Goal: Transaction & Acquisition: Purchase product/service

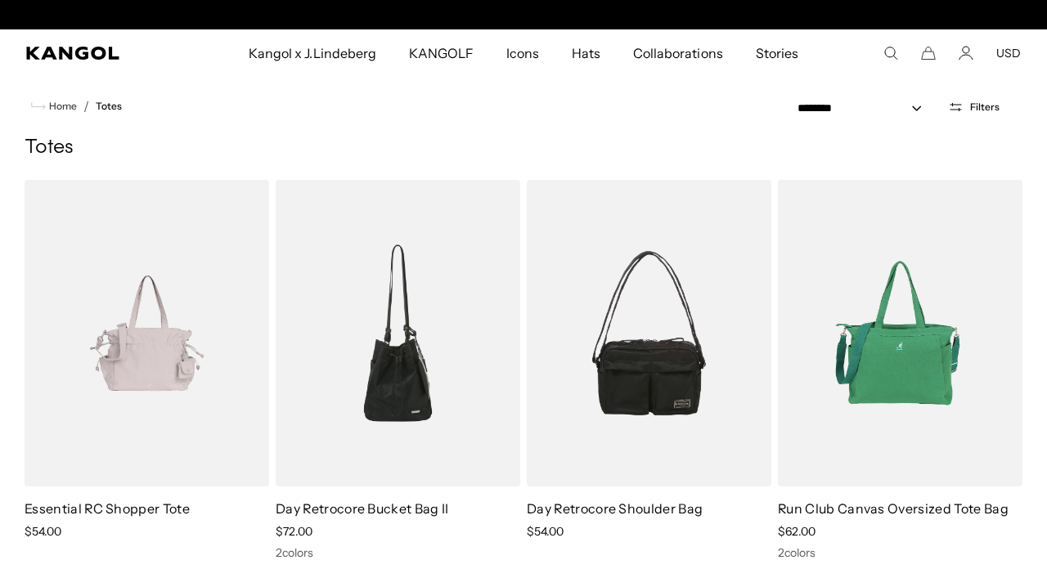
click at [877, 383] on img at bounding box center [900, 333] width 245 height 307
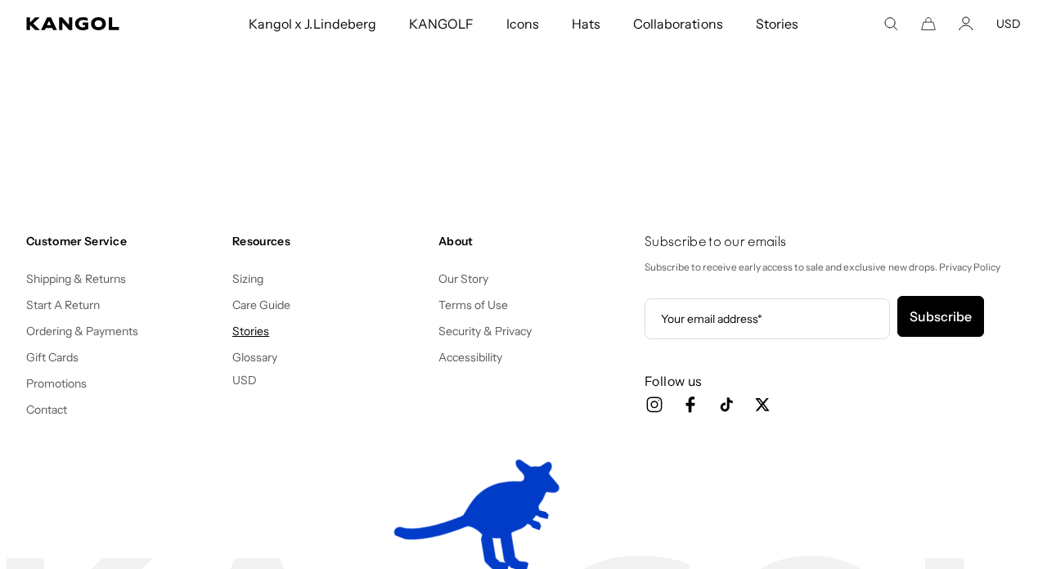
click at [255, 334] on link "Stories" at bounding box center [250, 331] width 37 height 15
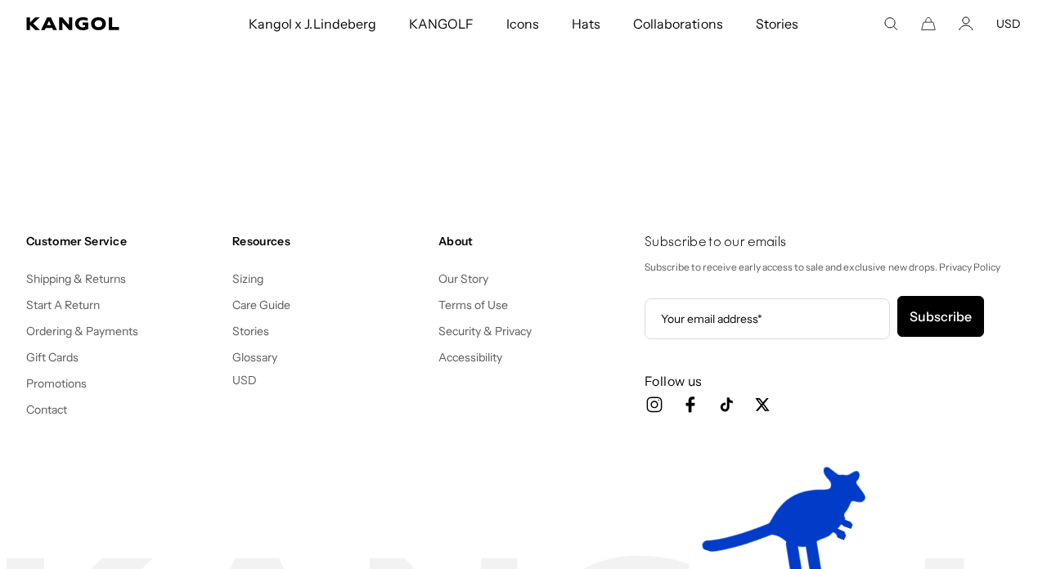
scroll to position [0, 337]
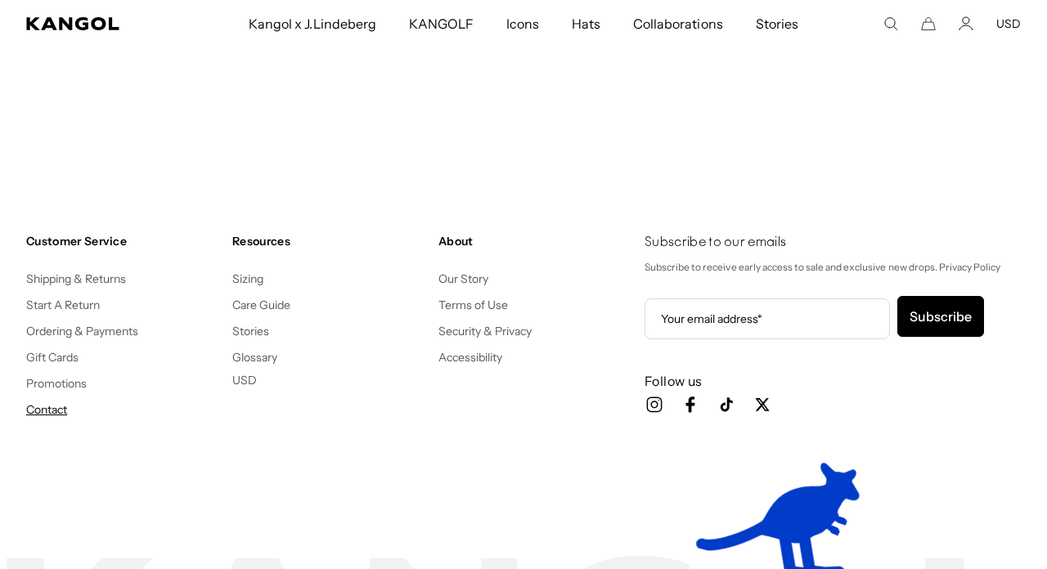
click at [56, 411] on link "Contact" at bounding box center [46, 410] width 41 height 15
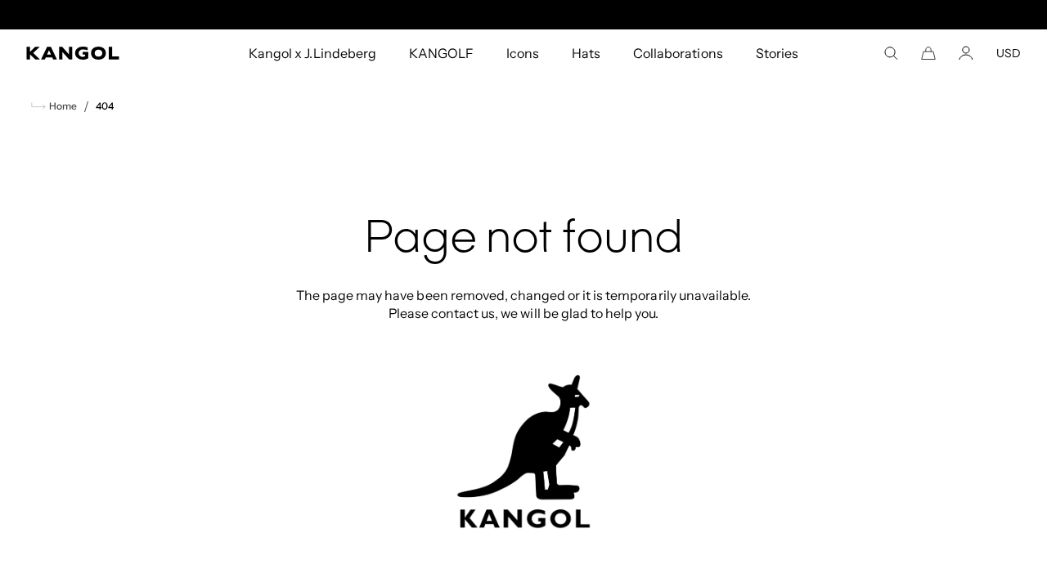
scroll to position [0, 337]
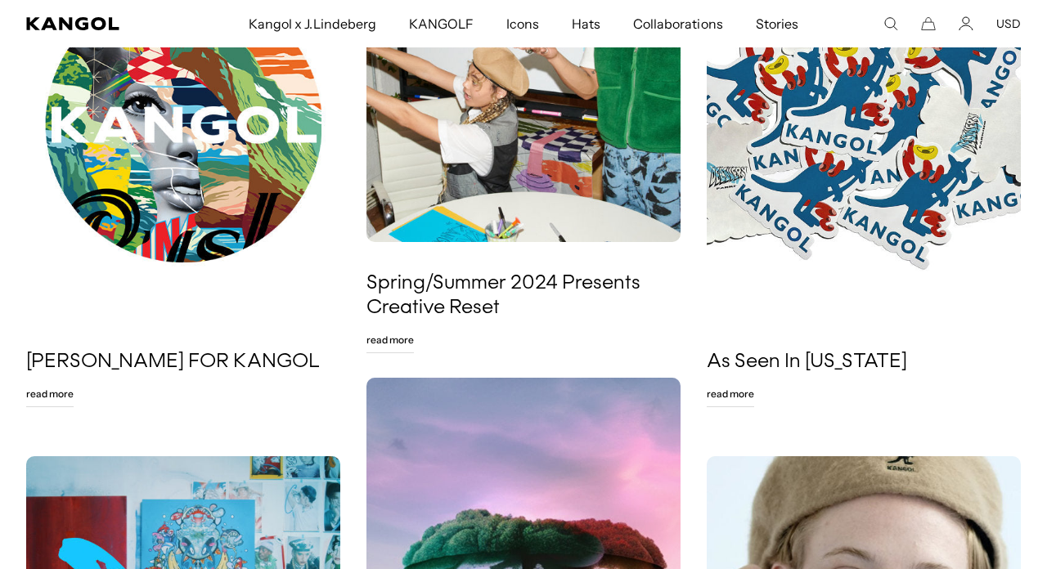
scroll to position [147, 0]
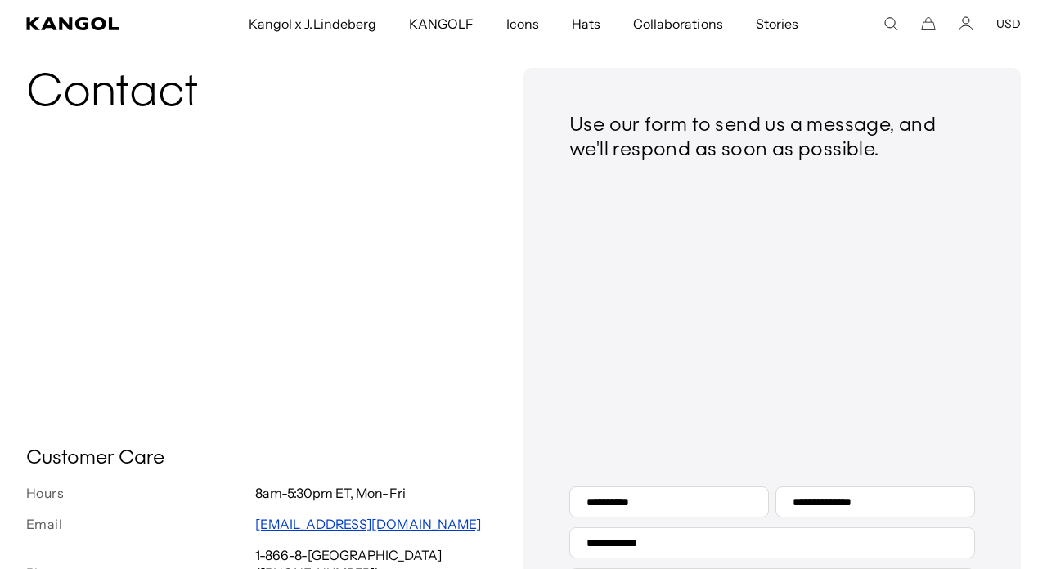
scroll to position [94, 0]
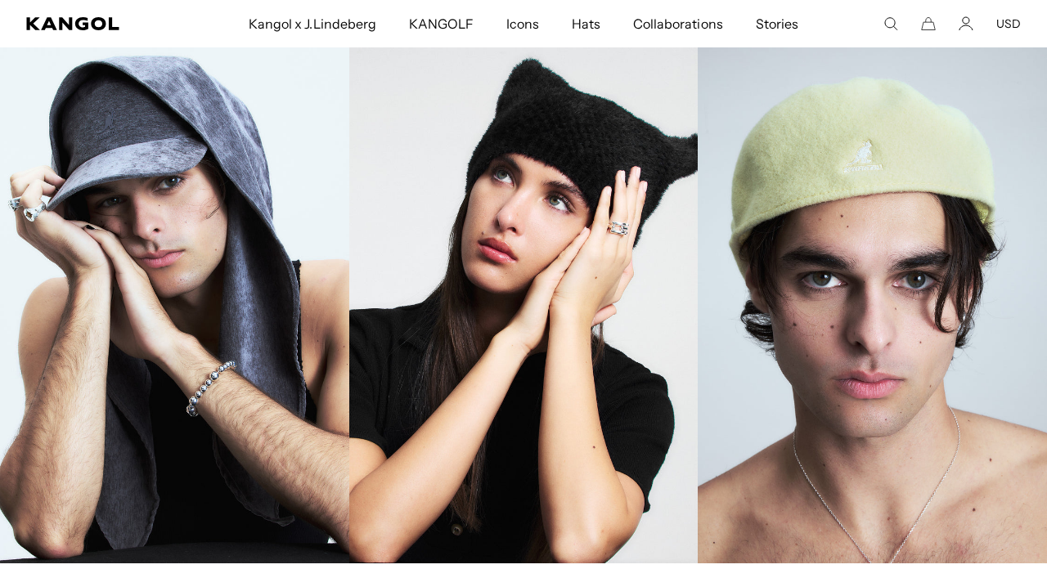
scroll to position [1939, 0]
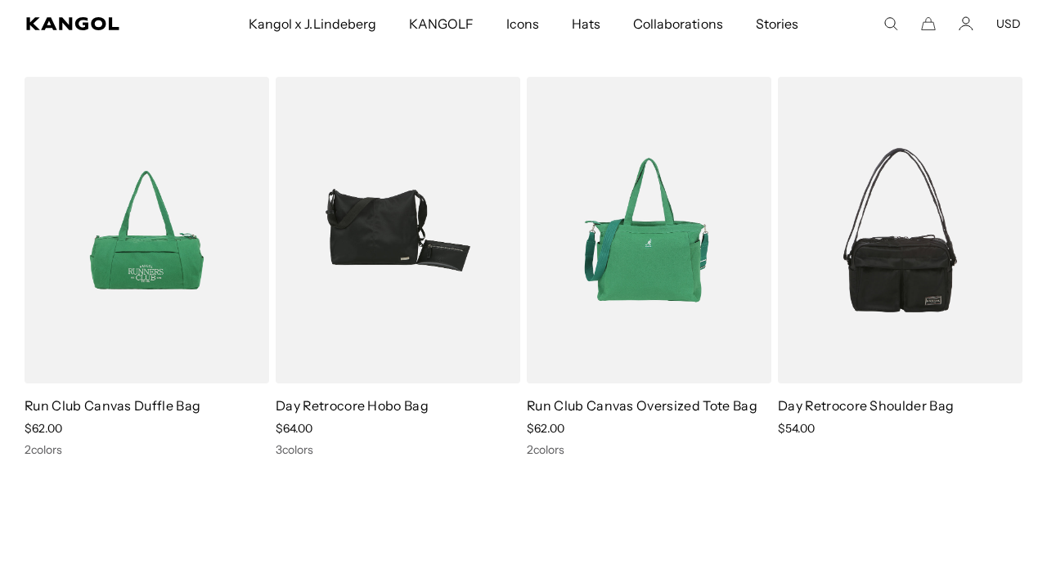
click at [684, 410] on link "Run Club Canvas Oversized Tote Bag" at bounding box center [642, 406] width 231 height 16
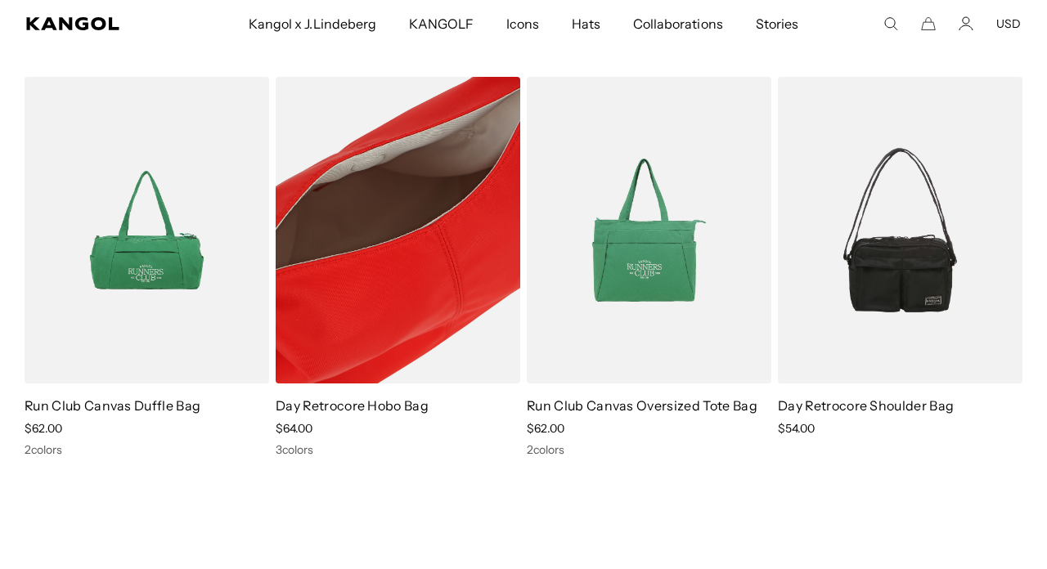
click at [347, 223] on img at bounding box center [398, 230] width 245 height 307
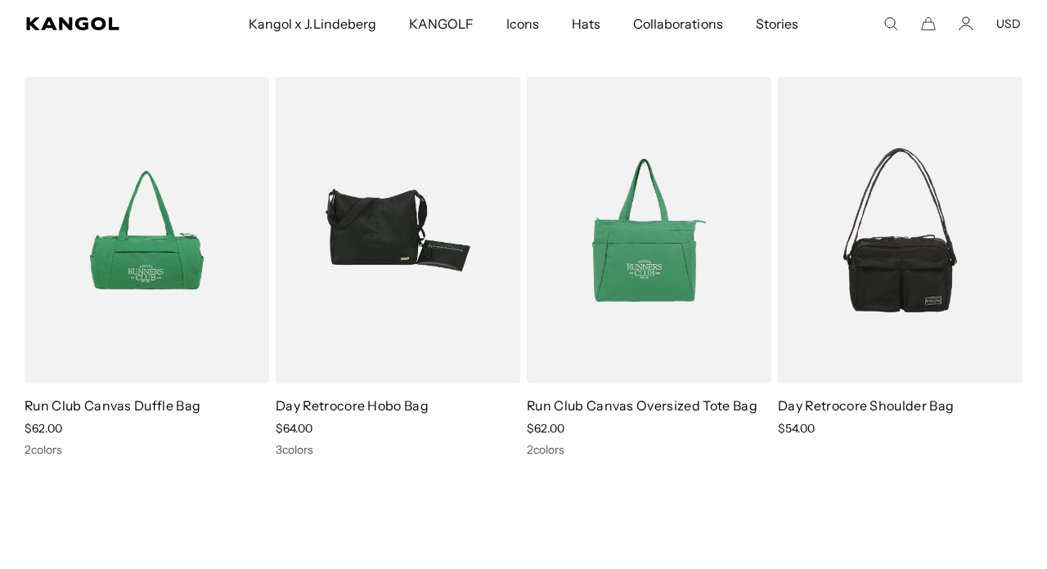
scroll to position [0, 337]
